Goal: Communication & Community: Connect with others

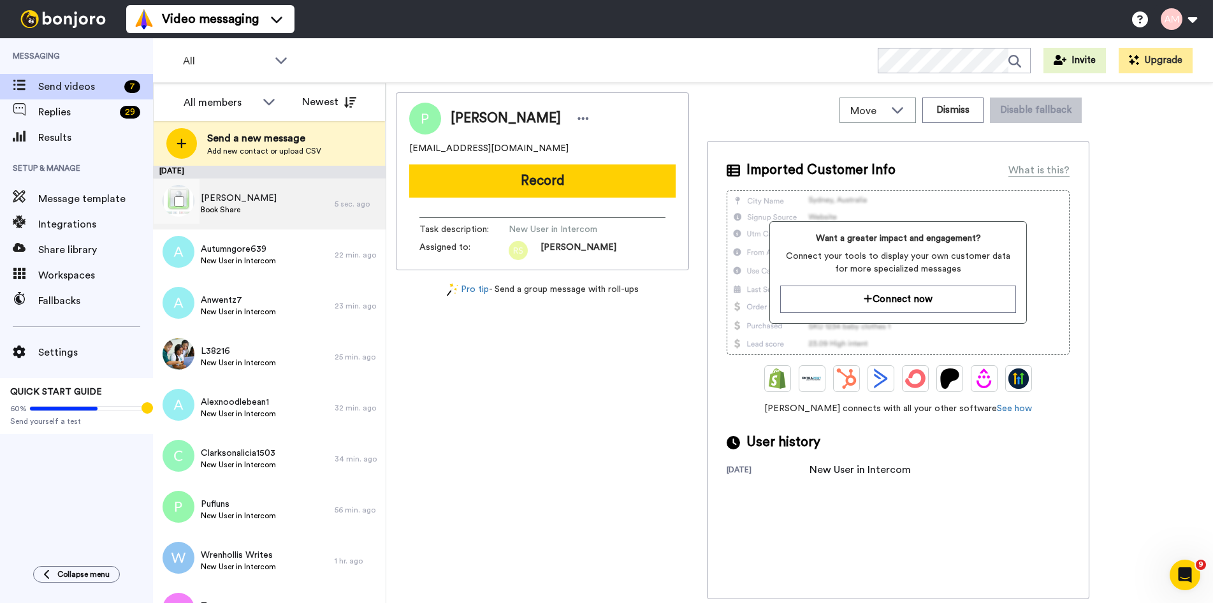
click at [271, 205] on div "Darcie Book Share" at bounding box center [244, 203] width 182 height 51
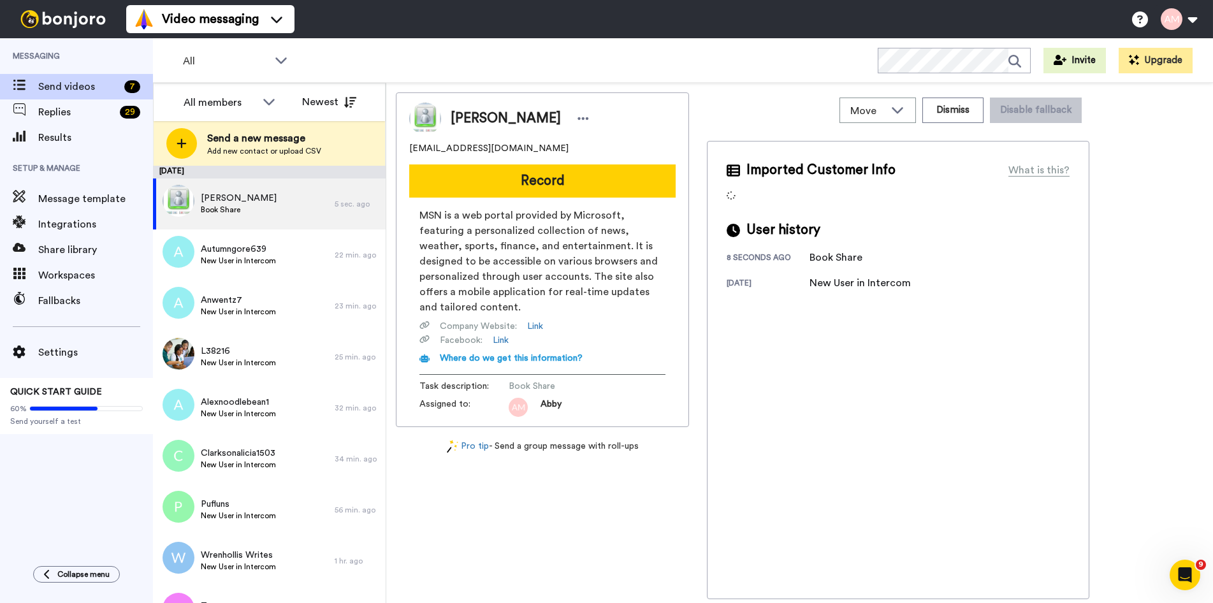
click at [531, 187] on button "Record" at bounding box center [542, 180] width 266 height 33
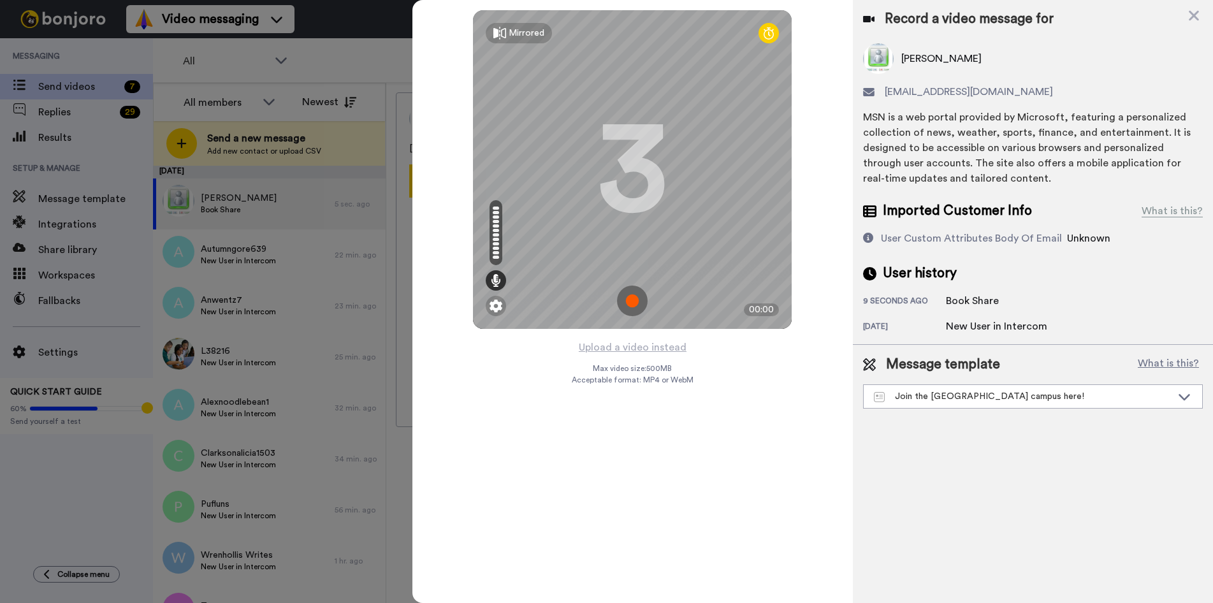
click at [629, 299] on img at bounding box center [632, 301] width 31 height 31
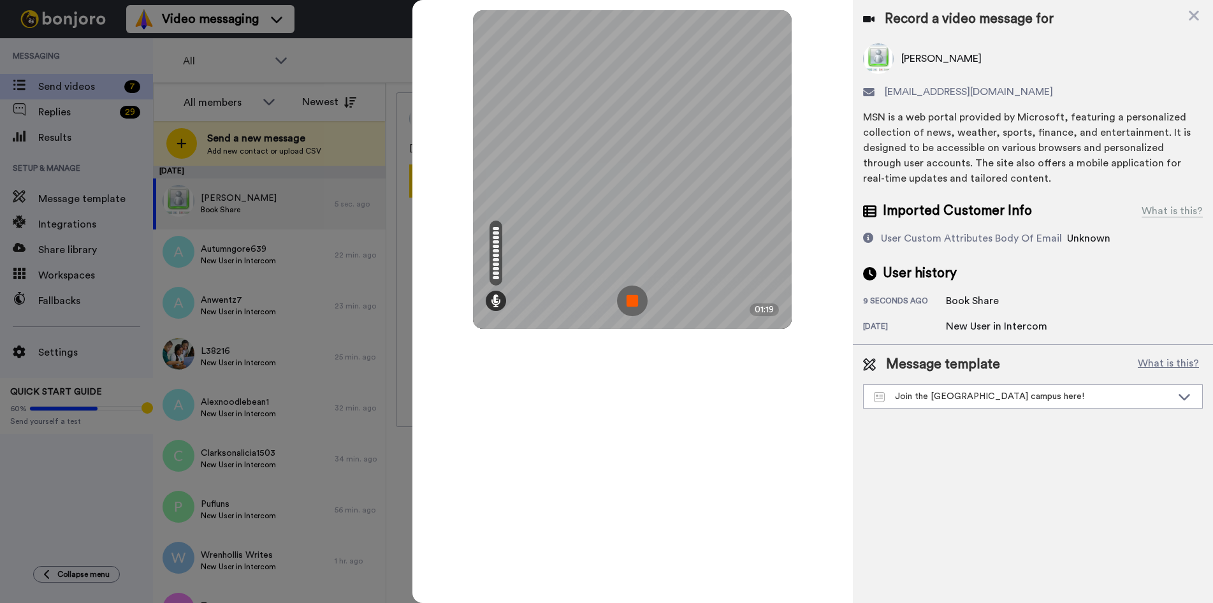
click at [630, 299] on img at bounding box center [632, 301] width 31 height 31
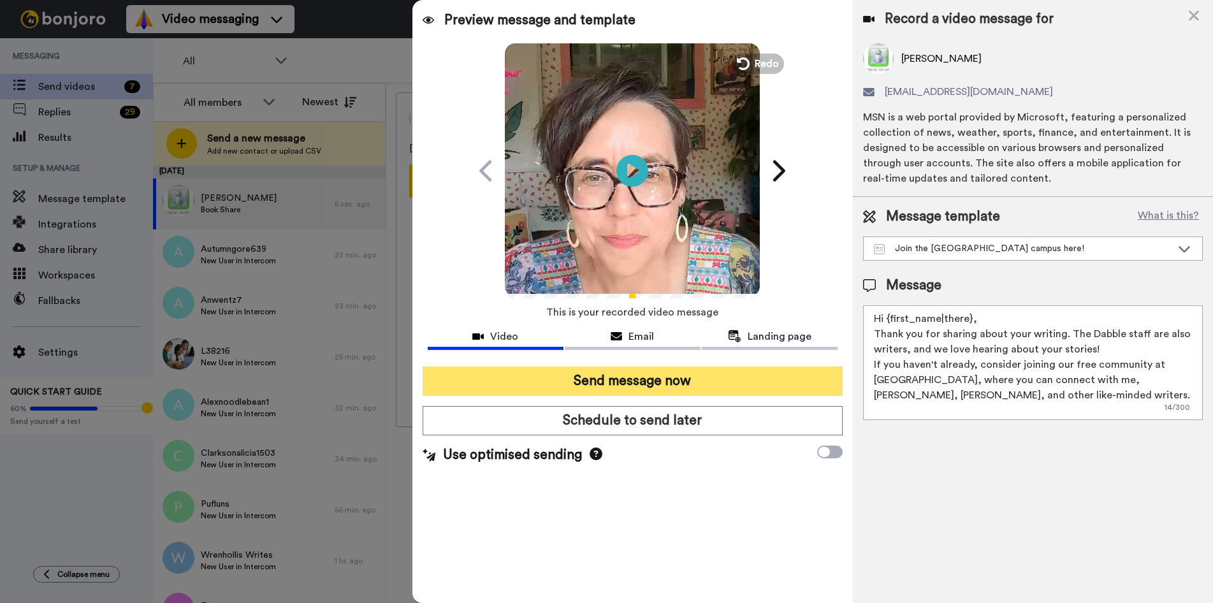
click at [635, 394] on button "Send message now" at bounding box center [633, 381] width 420 height 29
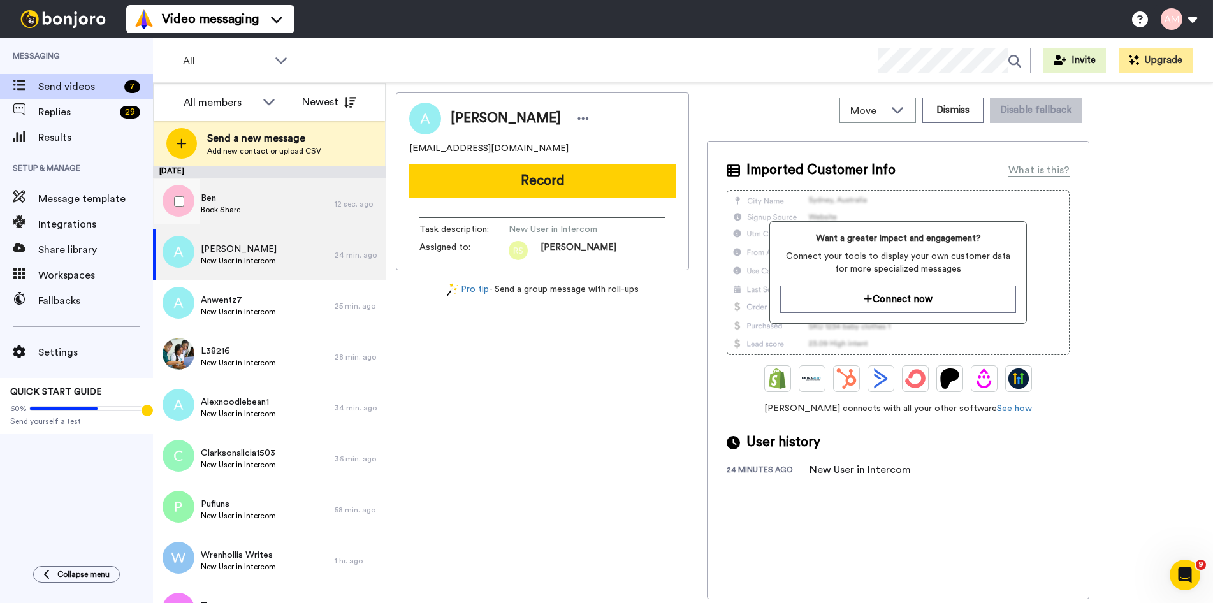
click at [219, 202] on span "Ben" at bounding box center [221, 198] width 40 height 13
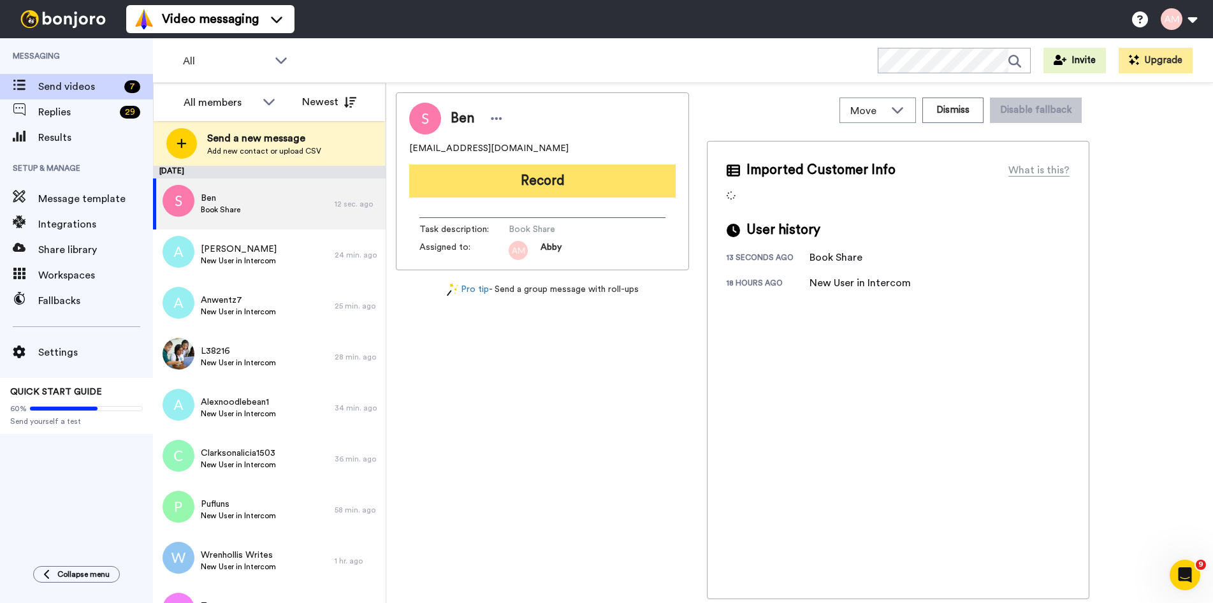
click at [521, 191] on button "Record" at bounding box center [542, 180] width 266 height 33
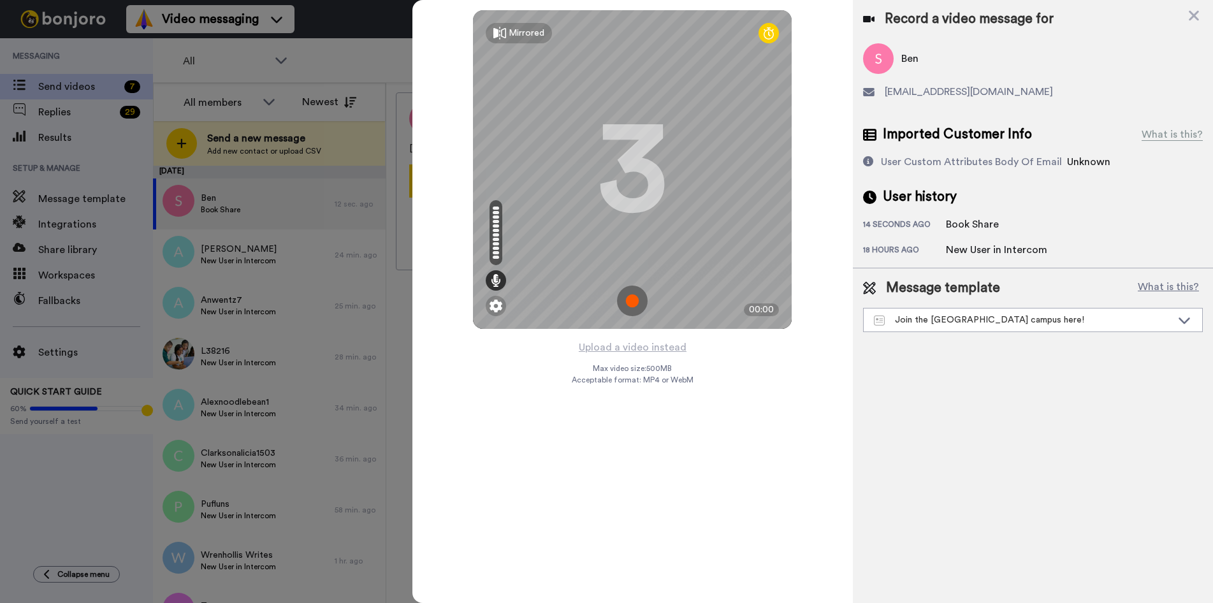
click at [629, 302] on img at bounding box center [632, 301] width 31 height 31
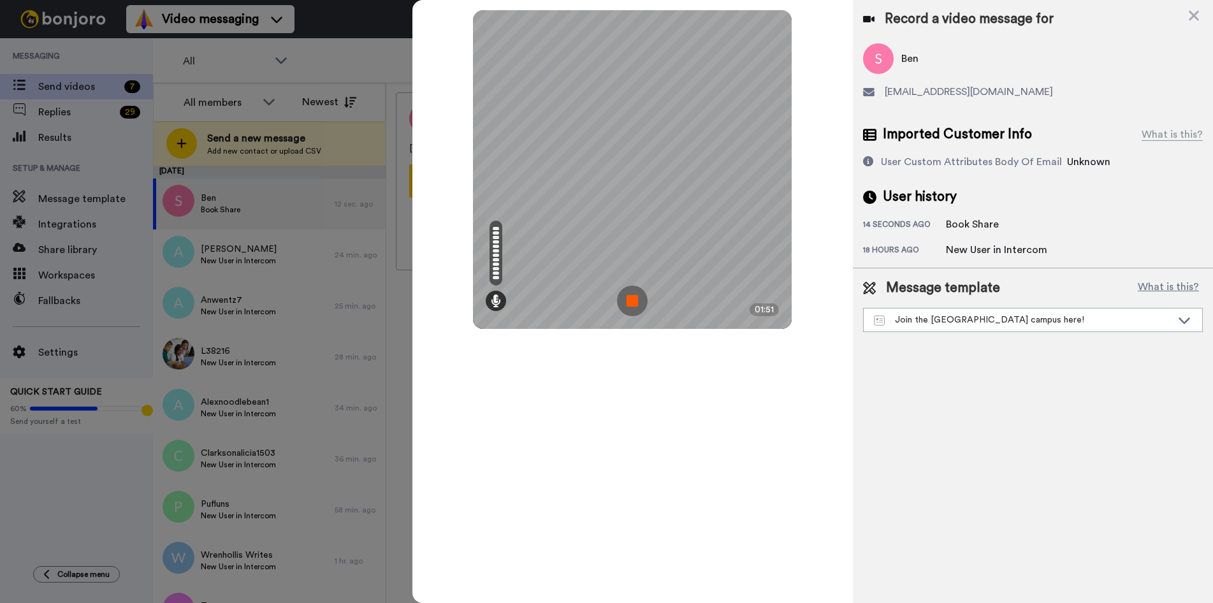
click at [628, 302] on img at bounding box center [632, 301] width 31 height 31
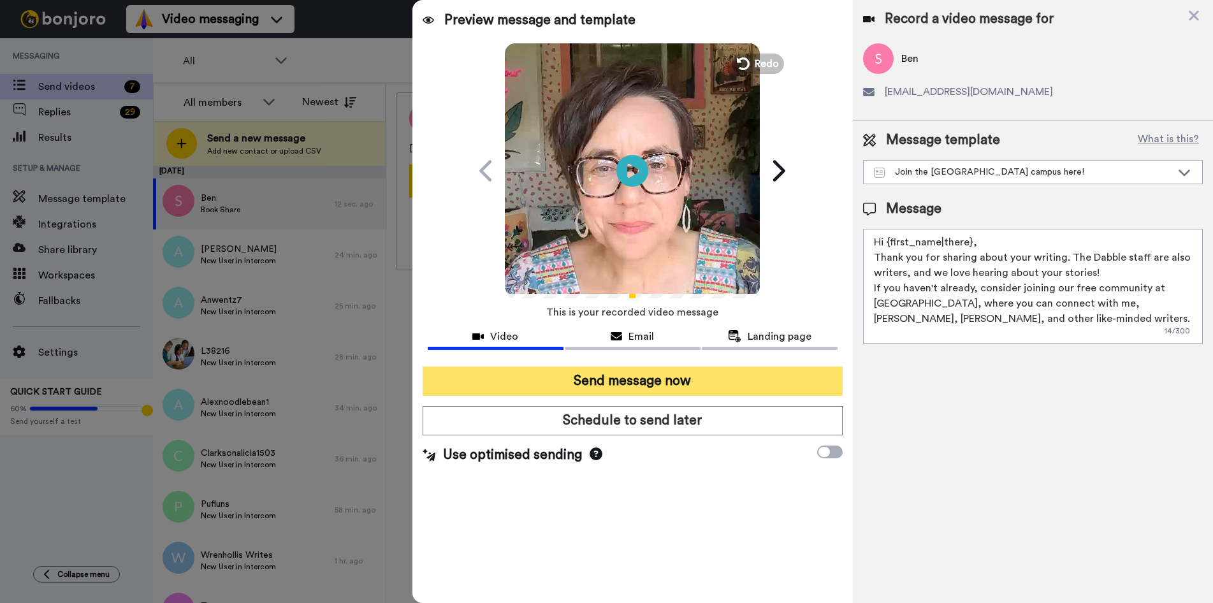
click at [628, 378] on button "Send message now" at bounding box center [633, 381] width 420 height 29
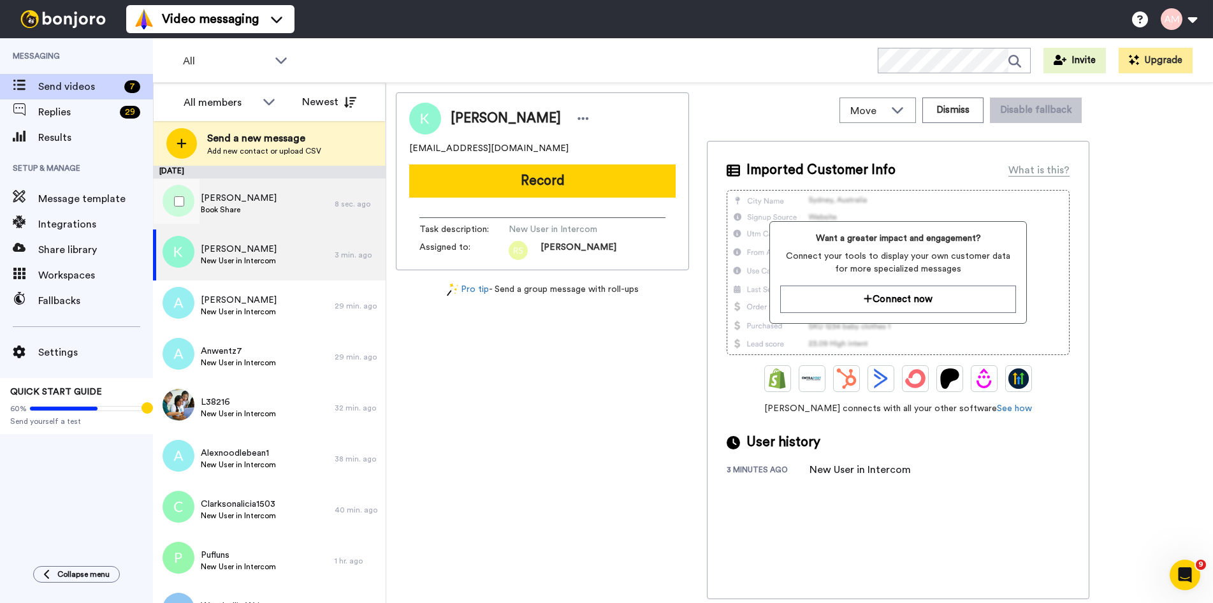
click at [217, 198] on span "[PERSON_NAME]" at bounding box center [239, 198] width 76 height 13
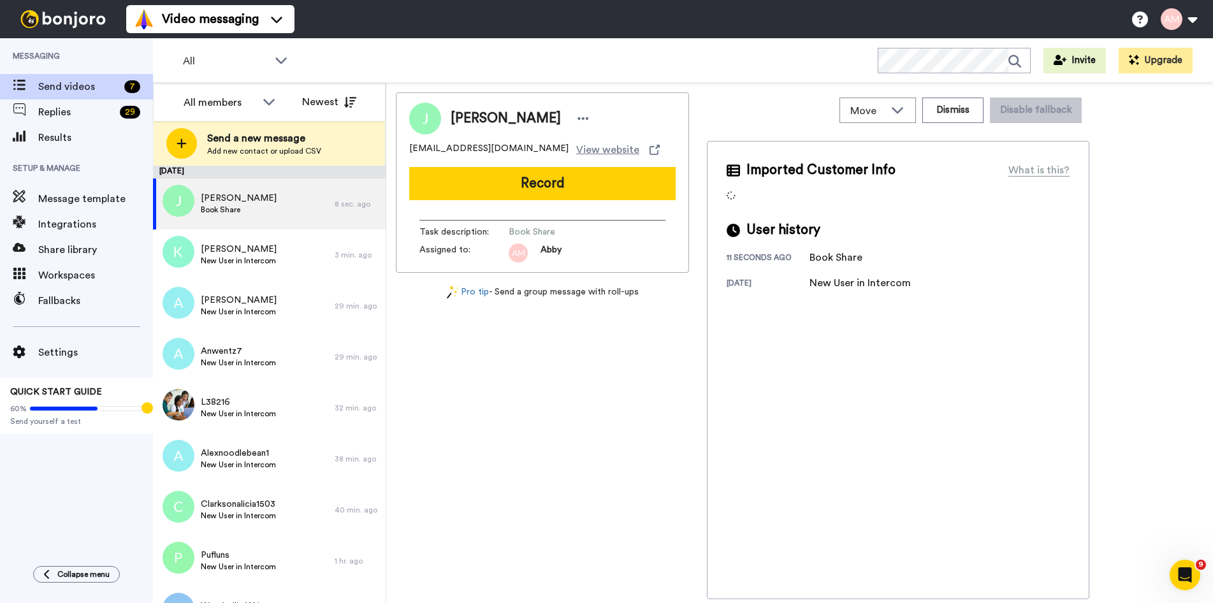
click at [530, 193] on button "Record" at bounding box center [542, 183] width 266 height 33
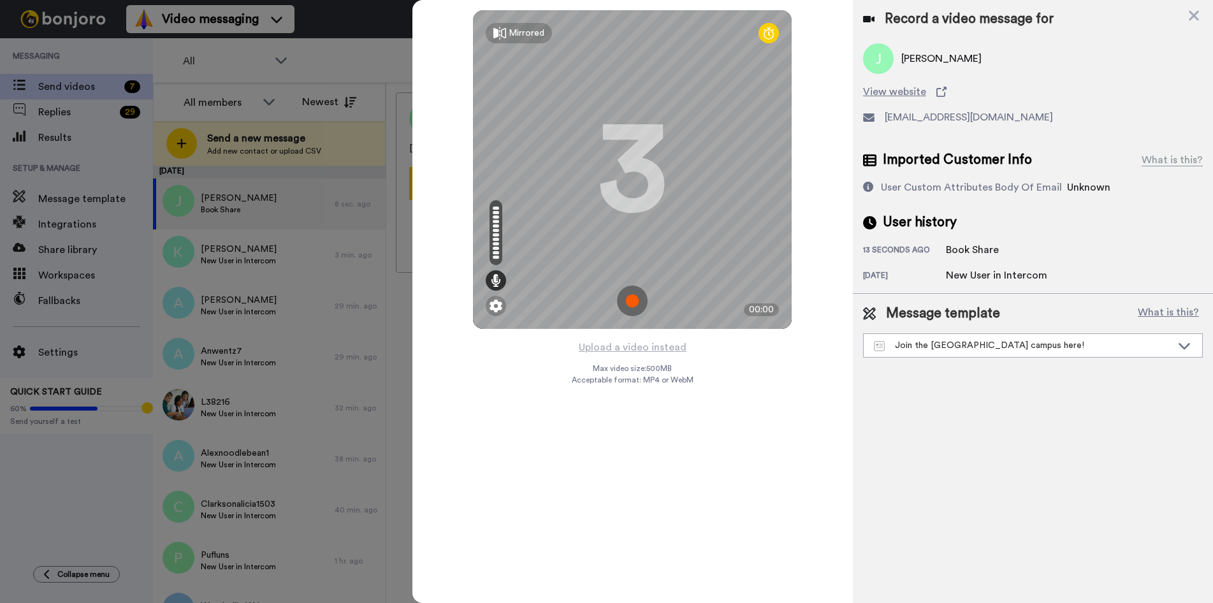
click at [634, 300] on img at bounding box center [632, 301] width 31 height 31
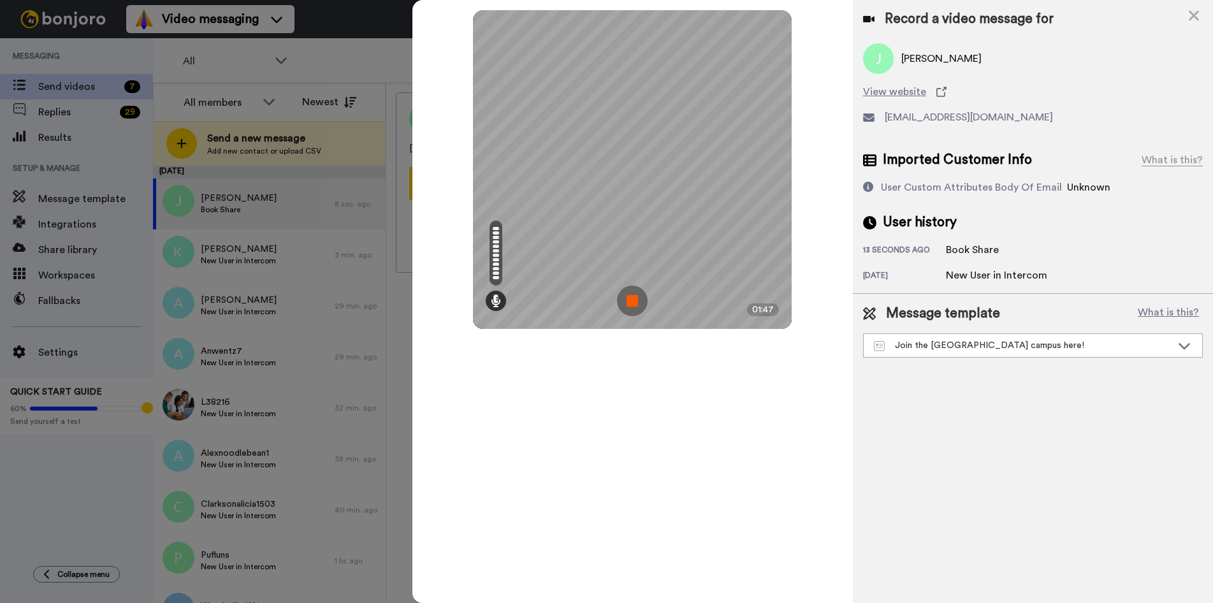
click at [630, 300] on img at bounding box center [632, 301] width 31 height 31
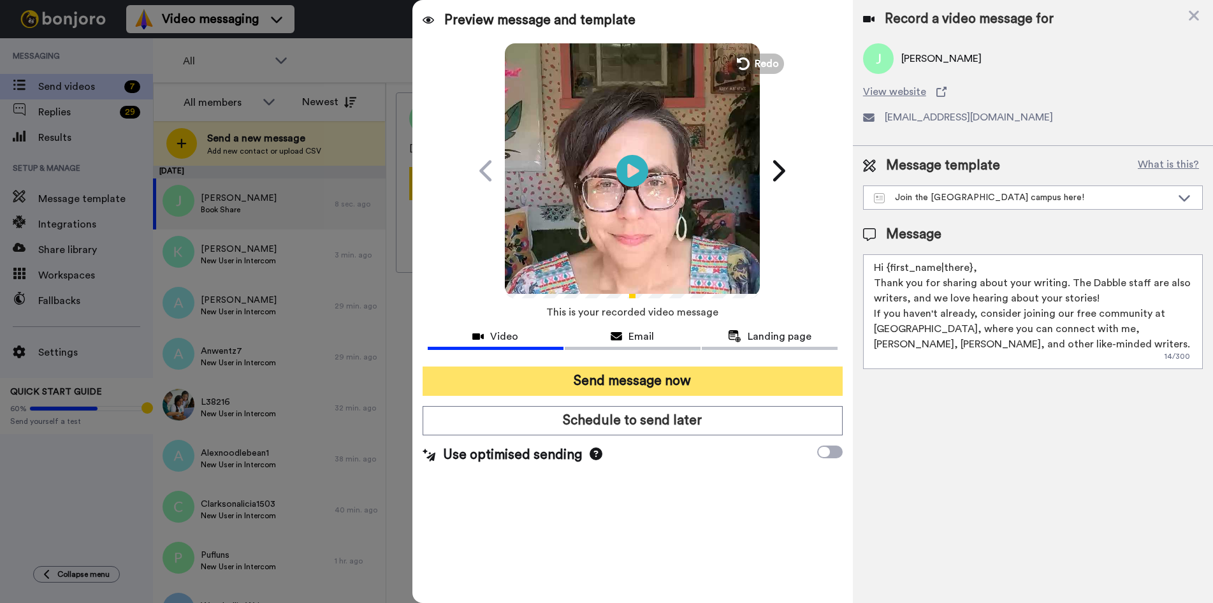
click at [604, 377] on button "Send message now" at bounding box center [633, 381] width 420 height 29
